Goal: Find contact information: Find contact information

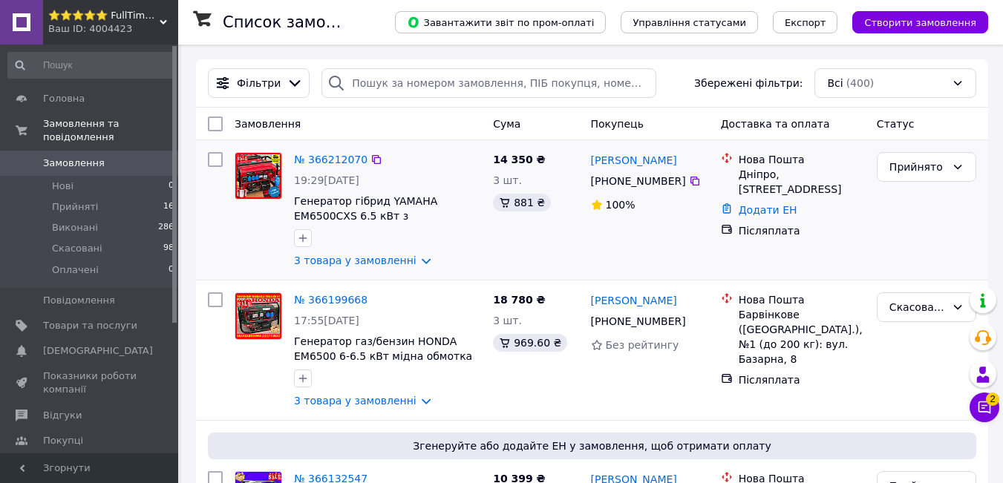
drag, startPoint x: 673, startPoint y: 180, endPoint x: 586, endPoint y: 165, distance: 88.8
click at [586, 165] on div "[PERSON_NAME] [PHONE_NUMBER]%" at bounding box center [650, 210] width 130 height 128
drag, startPoint x: 586, startPoint y: 166, endPoint x: 676, endPoint y: 181, distance: 91.9
click at [676, 181] on div "[PERSON_NAME] [PHONE_NUMBER]%" at bounding box center [650, 210] width 130 height 128
click at [676, 181] on div "[PHONE_NUMBER]" at bounding box center [638, 181] width 101 height 21
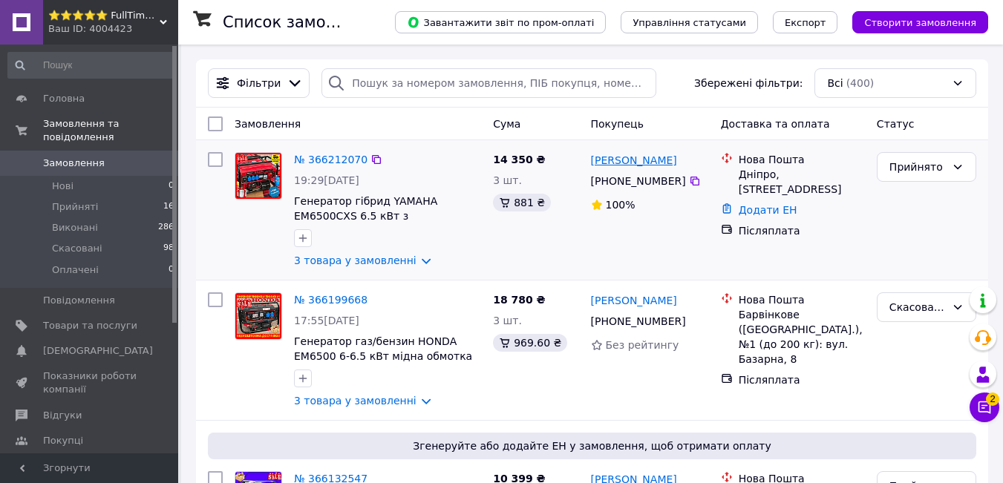
drag, startPoint x: 676, startPoint y: 181, endPoint x: 592, endPoint y: 160, distance: 86.4
click at [592, 160] on div "[PERSON_NAME] [PHONE_NUMBER]%" at bounding box center [650, 210] width 130 height 128
drag, startPoint x: 677, startPoint y: 181, endPoint x: 588, endPoint y: 161, distance: 91.3
click at [588, 161] on div "[PERSON_NAME] [PHONE_NUMBER]%" at bounding box center [650, 210] width 130 height 128
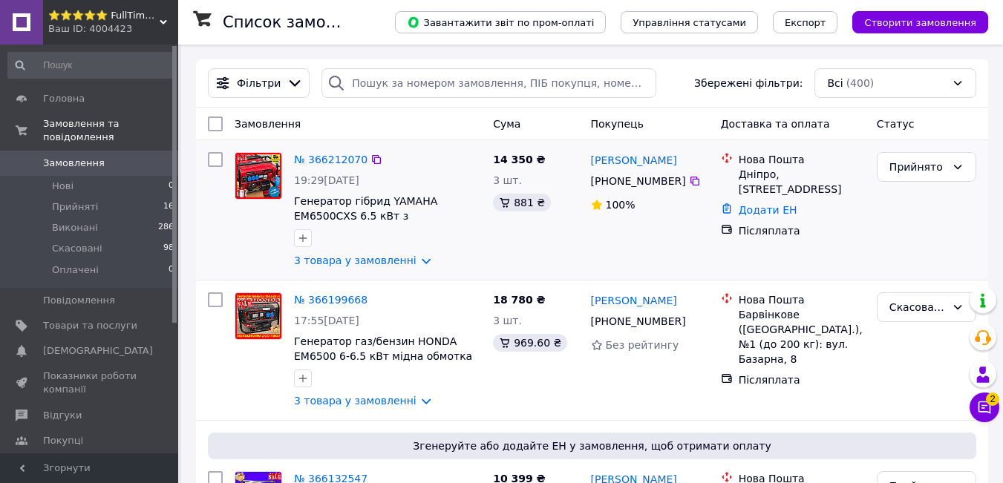
copy div "[PERSON_NAME] [PHONE_NUMBER]"
click at [589, 257] on div "[PERSON_NAME] [PHONE_NUMBER]%" at bounding box center [650, 210] width 130 height 128
